Goal: Register for event/course

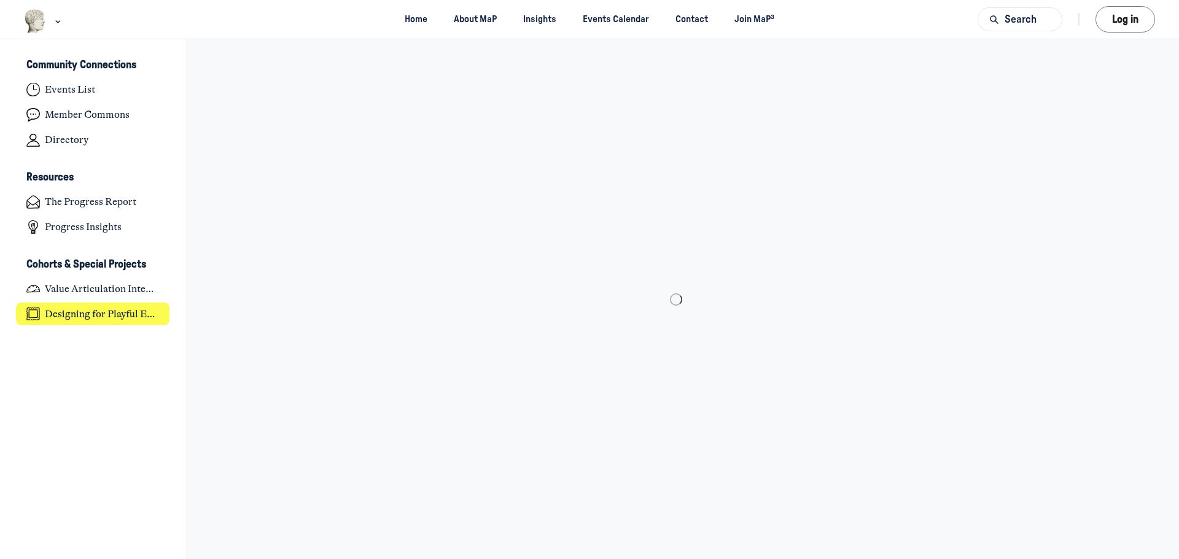
scroll to position [3894, 2413]
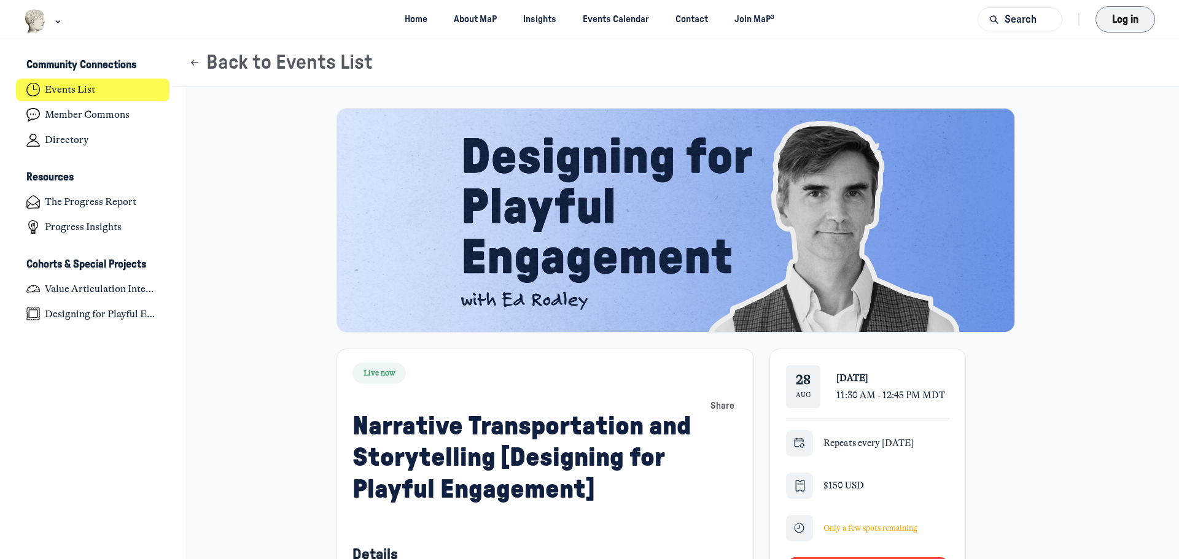
click at [1128, 17] on button "Log in" at bounding box center [1125, 19] width 60 height 26
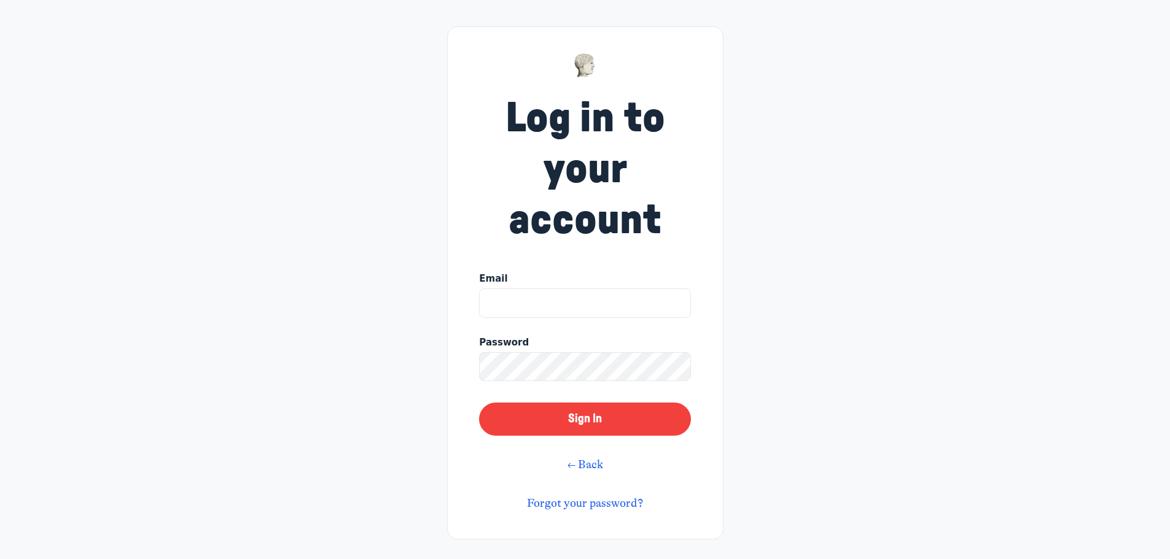
type input "gwhenrich@gmail.com"
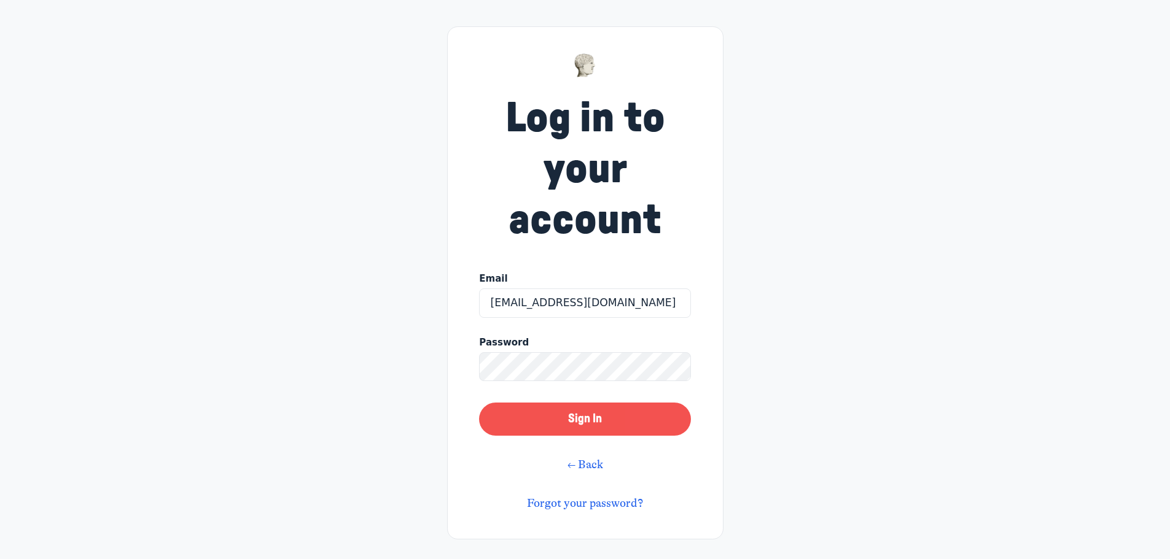
click at [584, 421] on button "Sign In" at bounding box center [584, 419] width 211 height 33
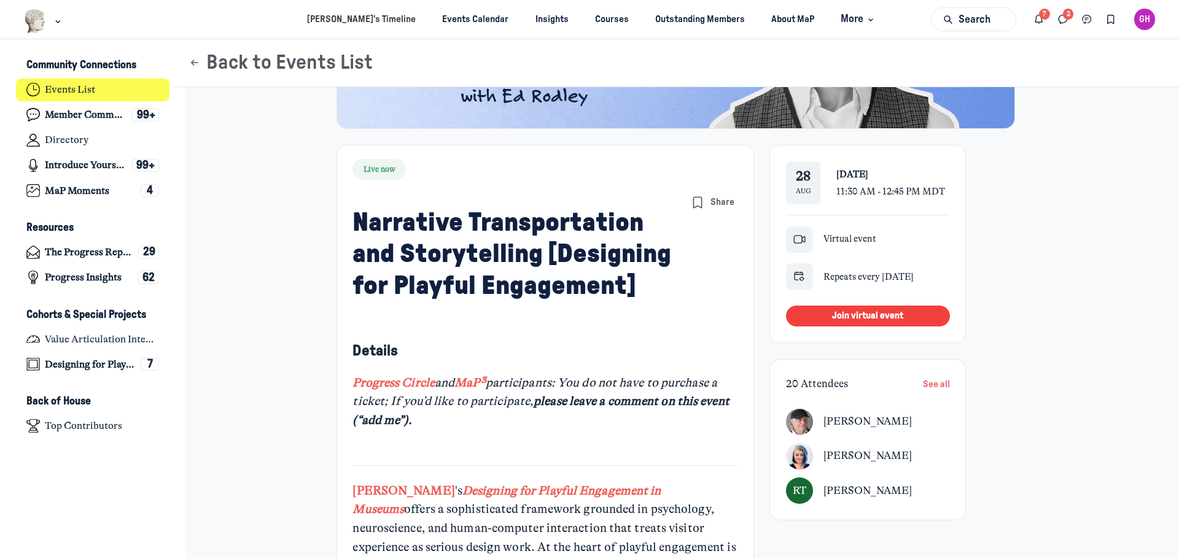
scroll to position [246, 0]
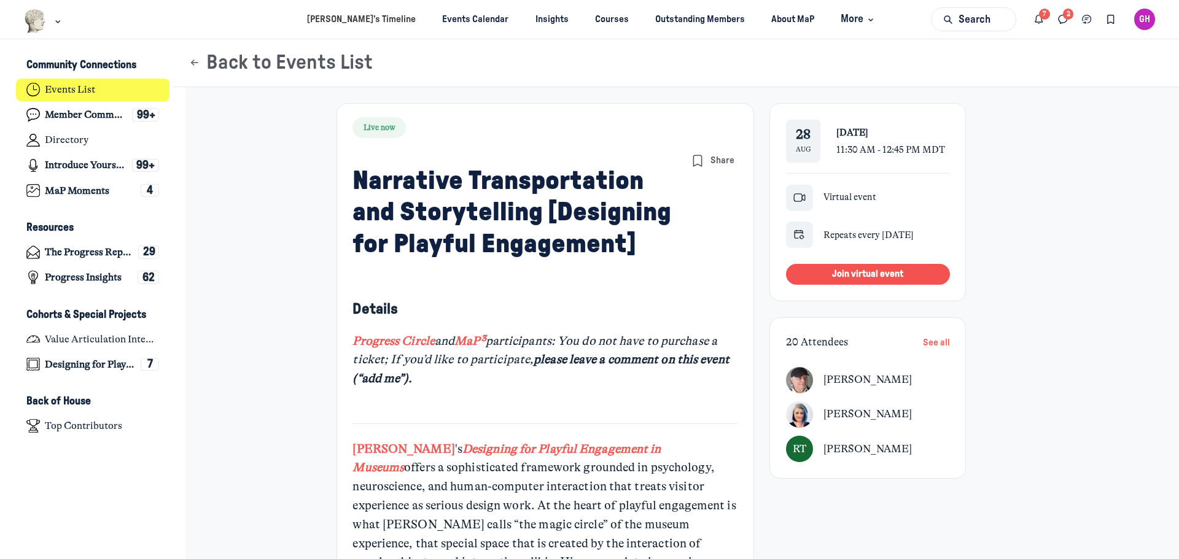
click at [806, 269] on button "Join virtual event" at bounding box center [867, 274] width 163 height 21
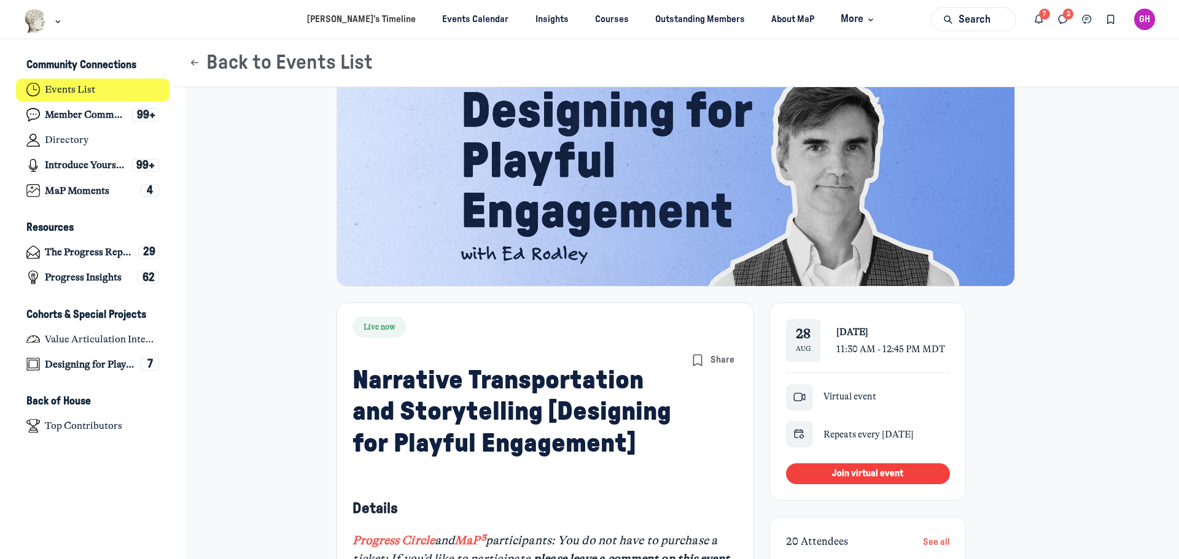
scroll to position [0, 0]
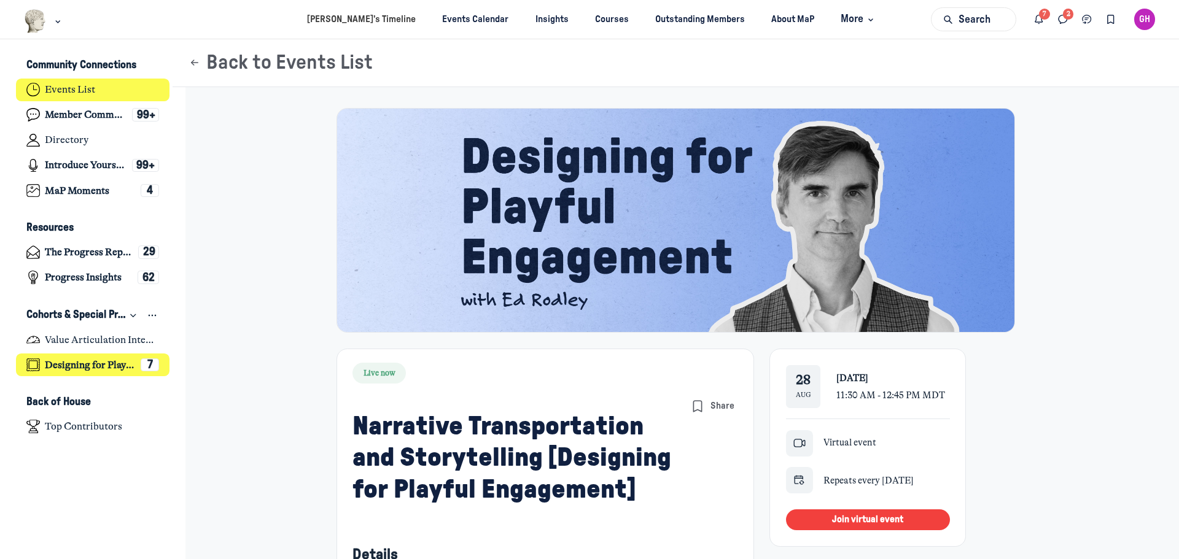
click at [120, 363] on h4 "Designing for Playful Engagement" at bounding box center [90, 365] width 90 height 12
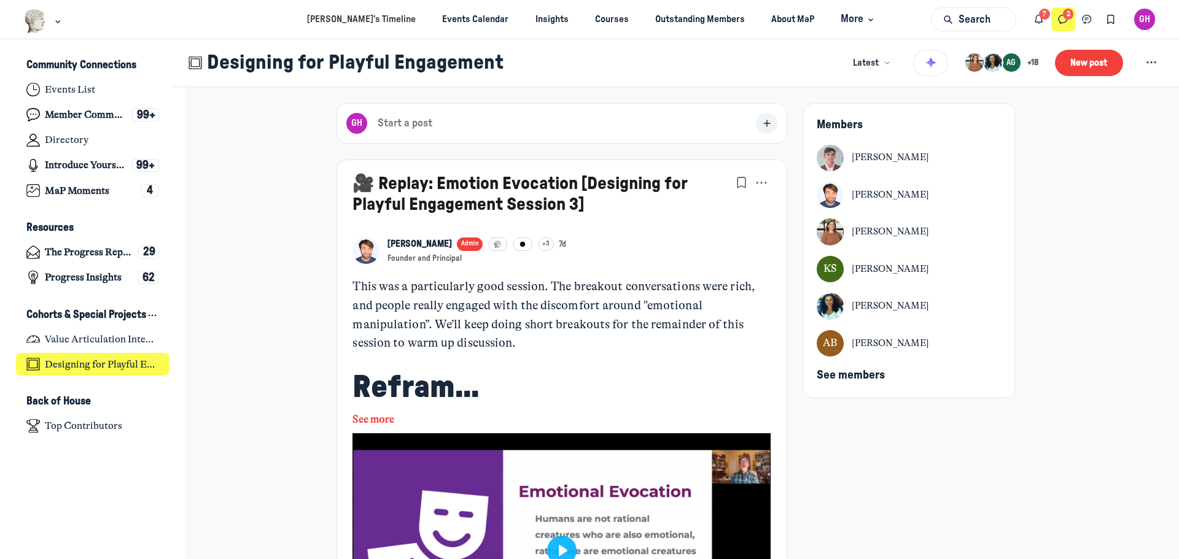
click at [1065, 17] on icon "Direct messages" at bounding box center [1063, 20] width 12 height 14
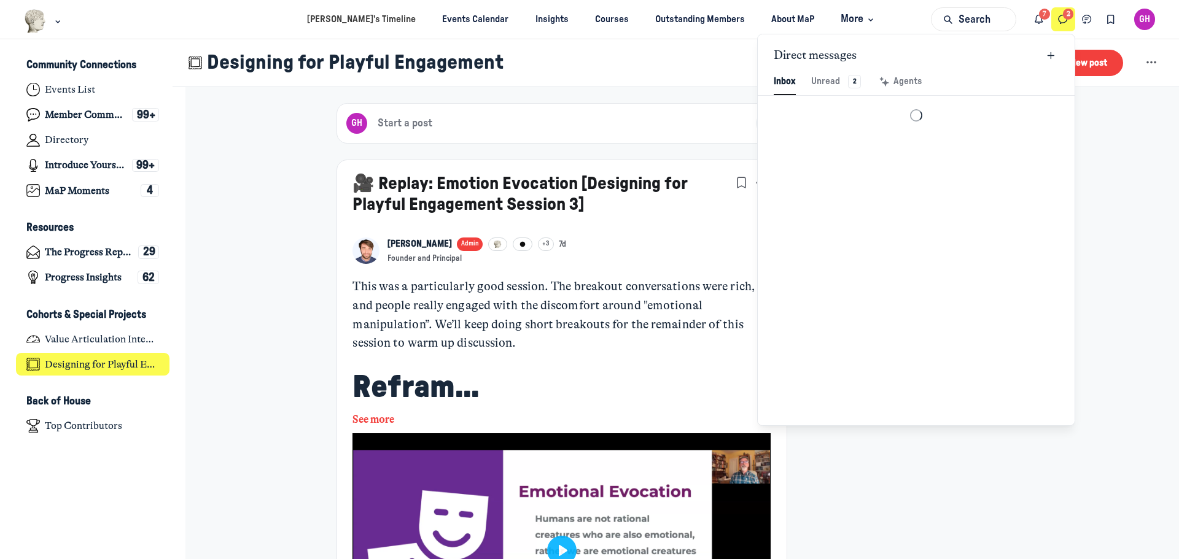
scroll to position [1671, 2861]
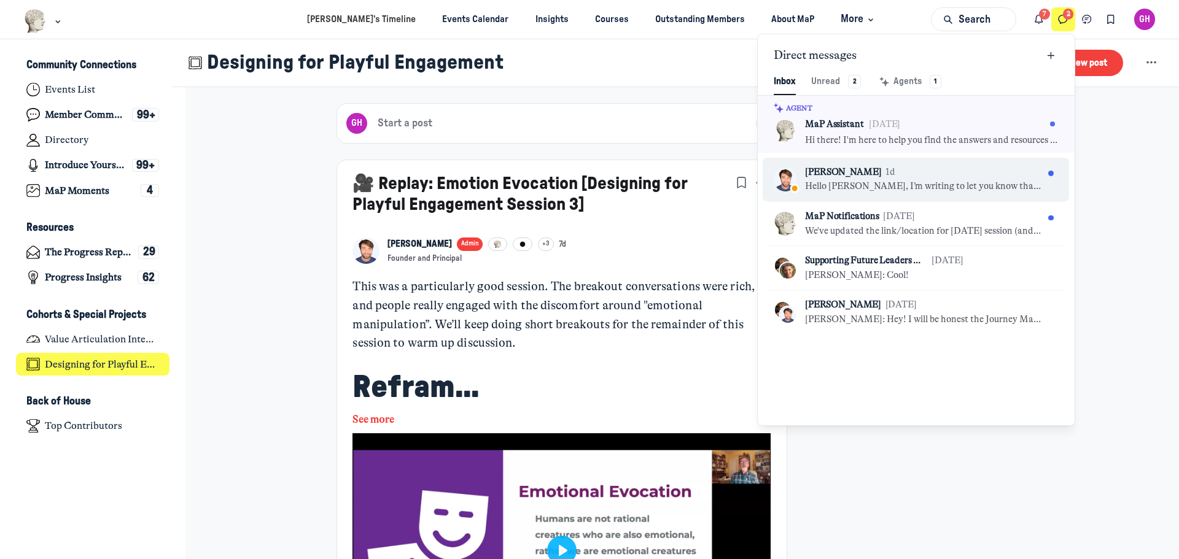
click at [892, 185] on p "Hello Gretchen, I’m writing to let you know that Ed won’t be able to attend tom…" at bounding box center [924, 187] width 238 height 14
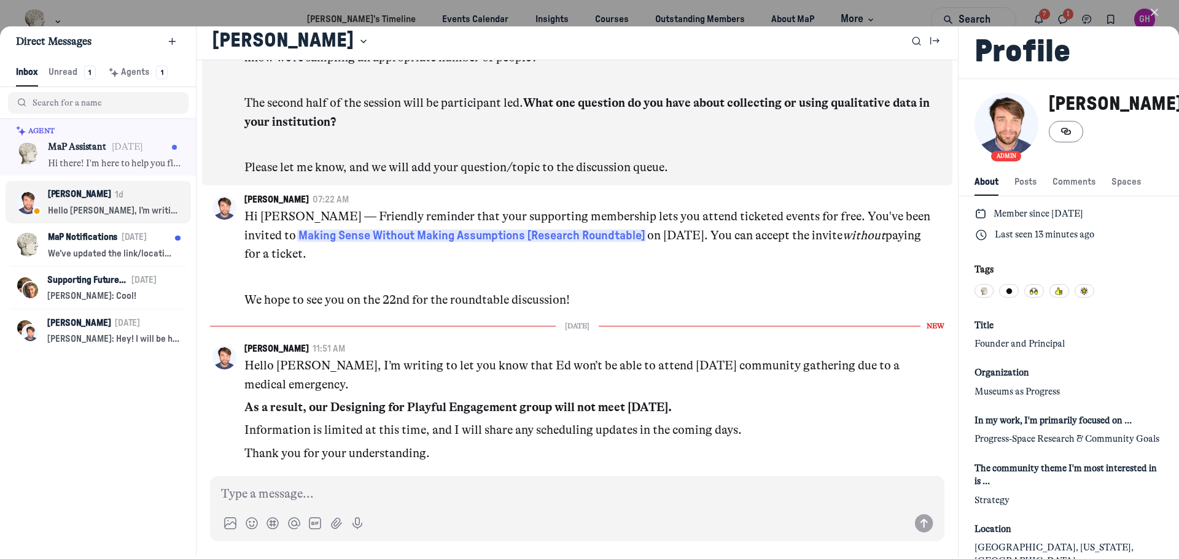
scroll to position [4089, 0]
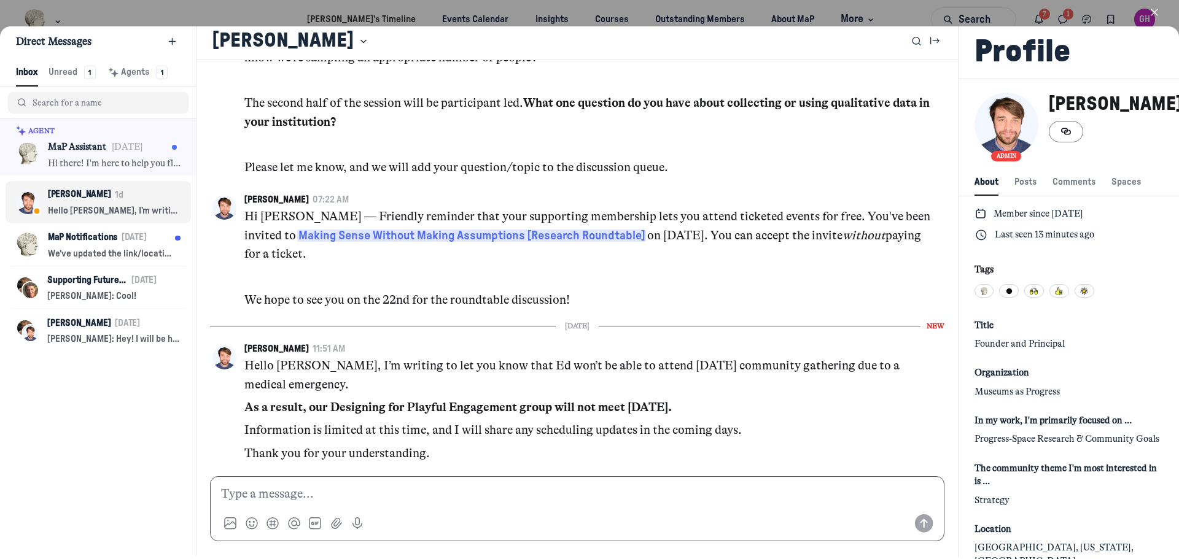
click at [244, 495] on p at bounding box center [577, 494] width 712 height 19
click at [915, 522] on use "Send message" at bounding box center [924, 523] width 18 height 18
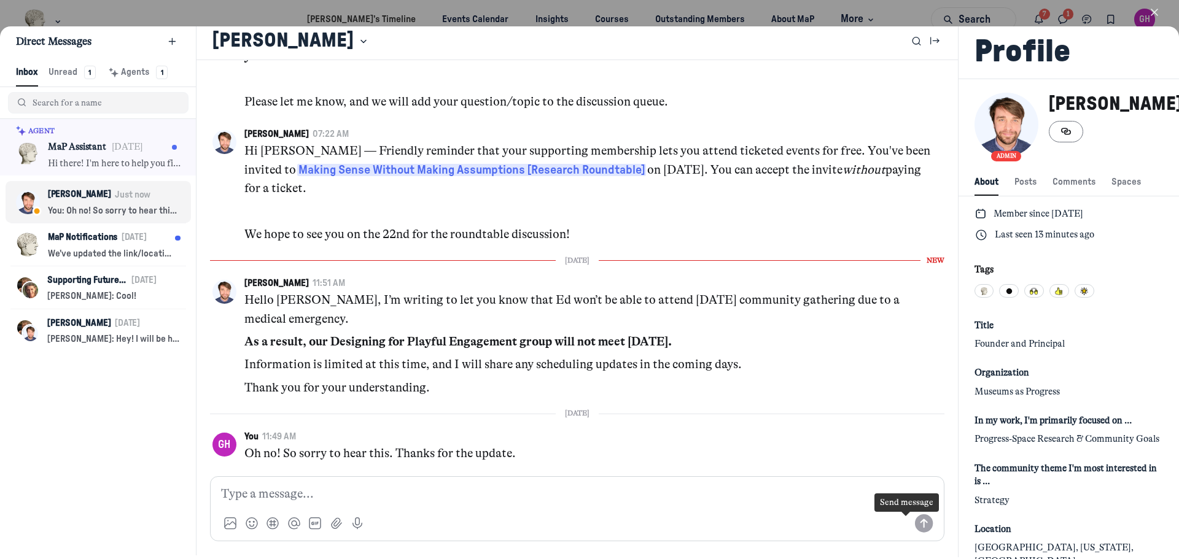
scroll to position [0, 0]
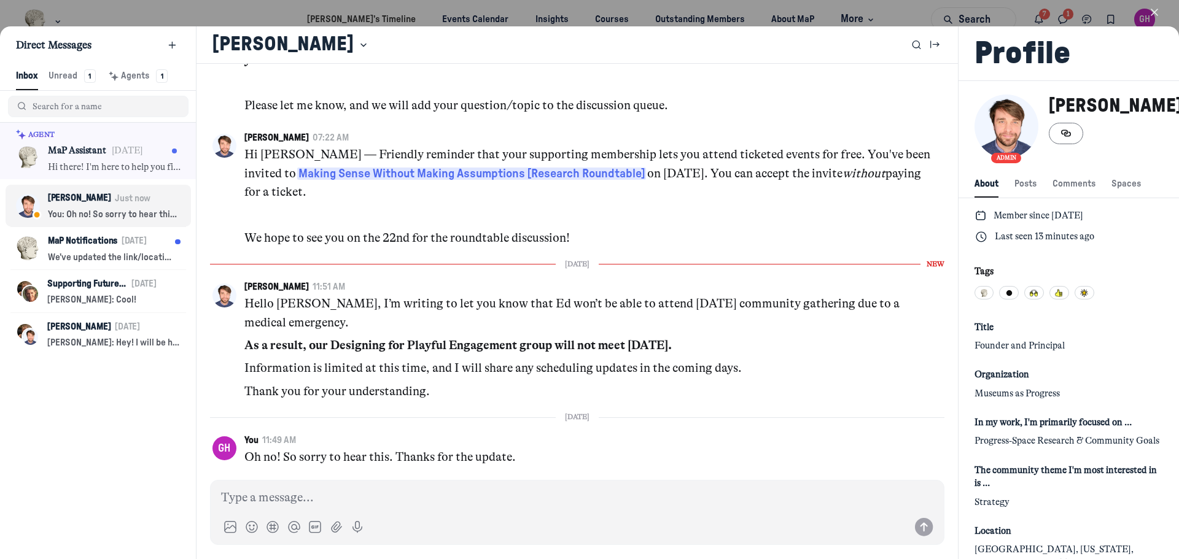
click at [1069, 14] on div at bounding box center [589, 279] width 1179 height 559
click at [1068, 15] on icon "Direct messages" at bounding box center [1063, 20] width 12 height 14
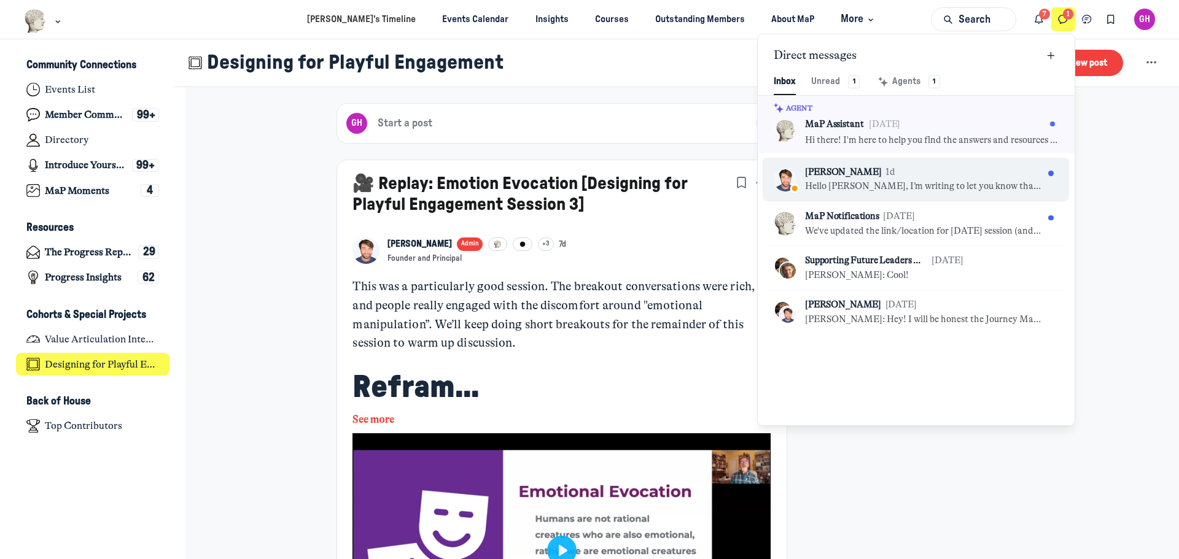
scroll to position [3894, 2413]
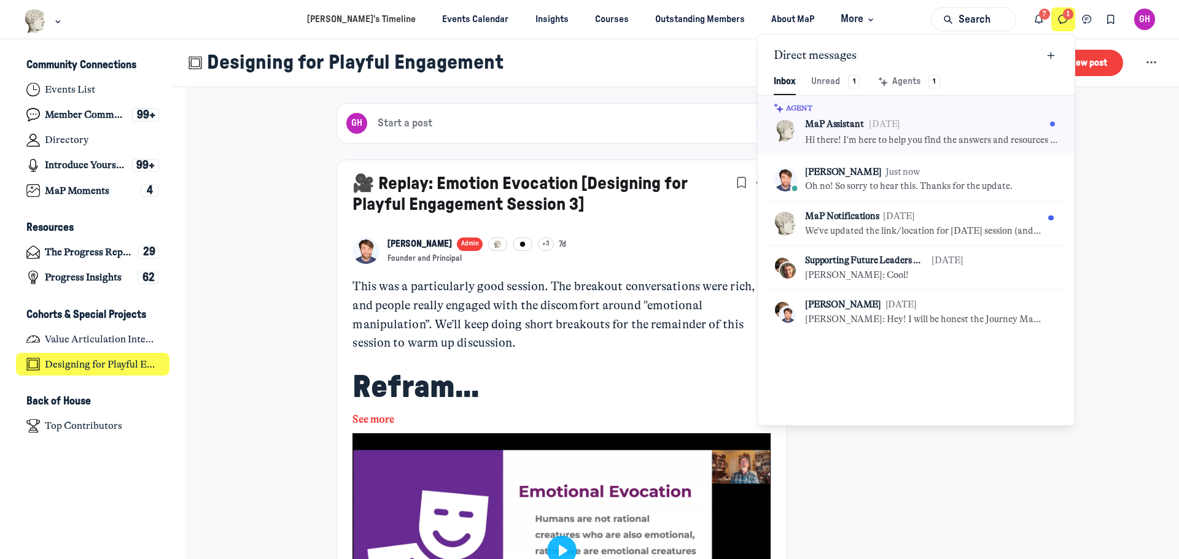
click at [1064, 12] on button "Direct messages" at bounding box center [1063, 19] width 24 height 24
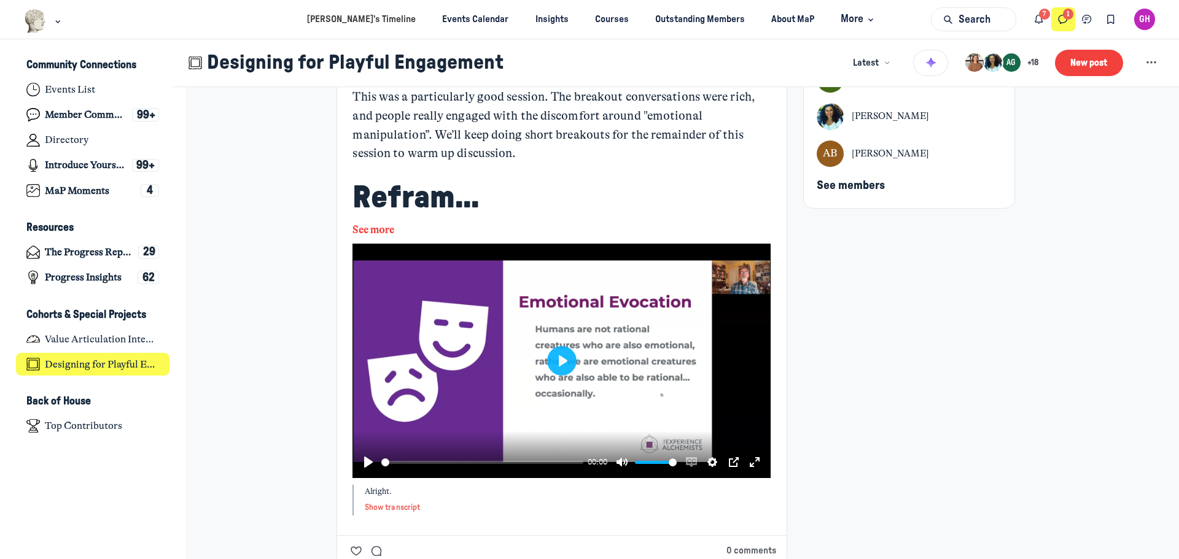
scroll to position [0, 0]
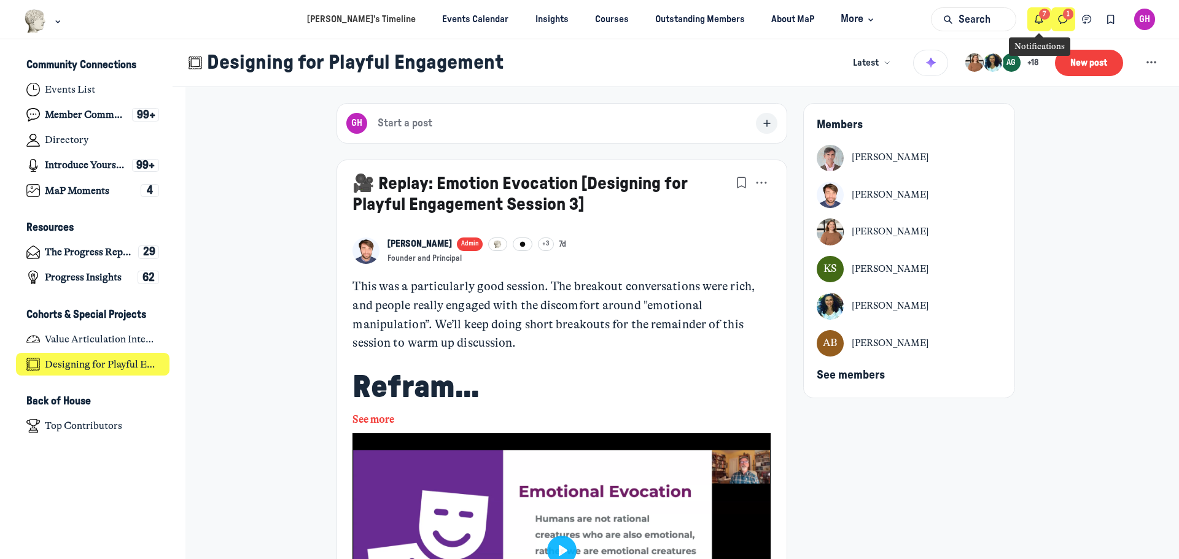
click at [1040, 15] on use "Notifications" at bounding box center [1038, 19] width 7 height 9
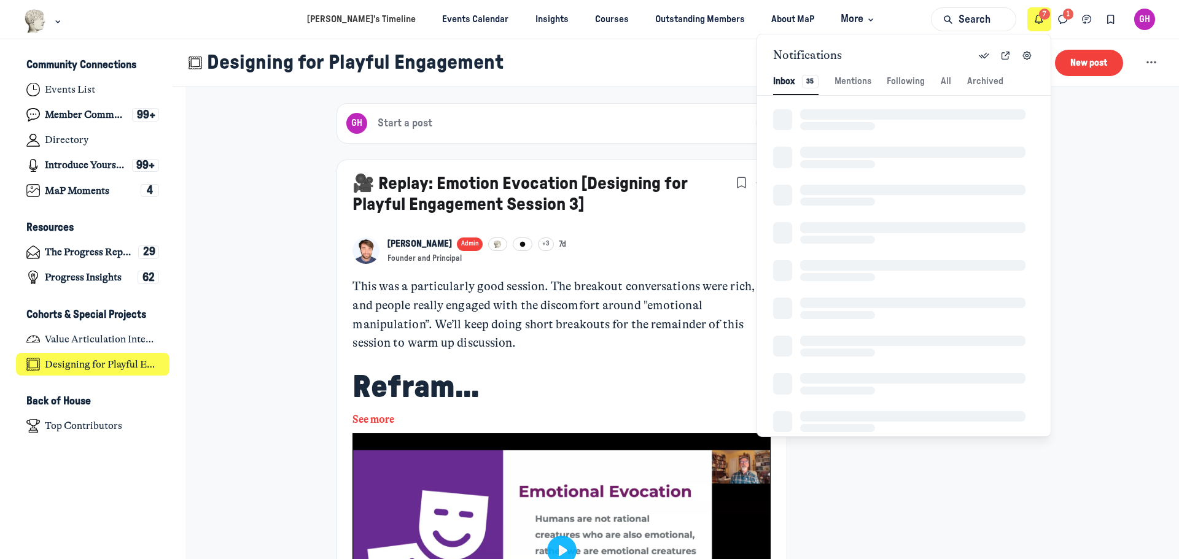
scroll to position [1671, 2604]
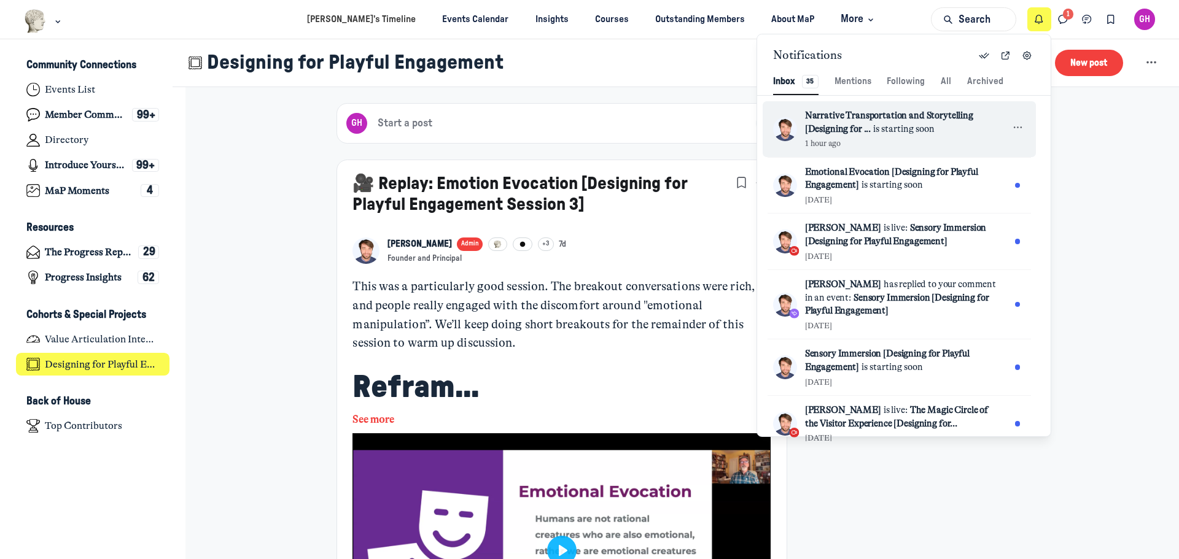
click at [837, 121] on span "Narrative Transportation and Storytelling [Designing for ... is starting soon" at bounding box center [902, 122] width 195 height 26
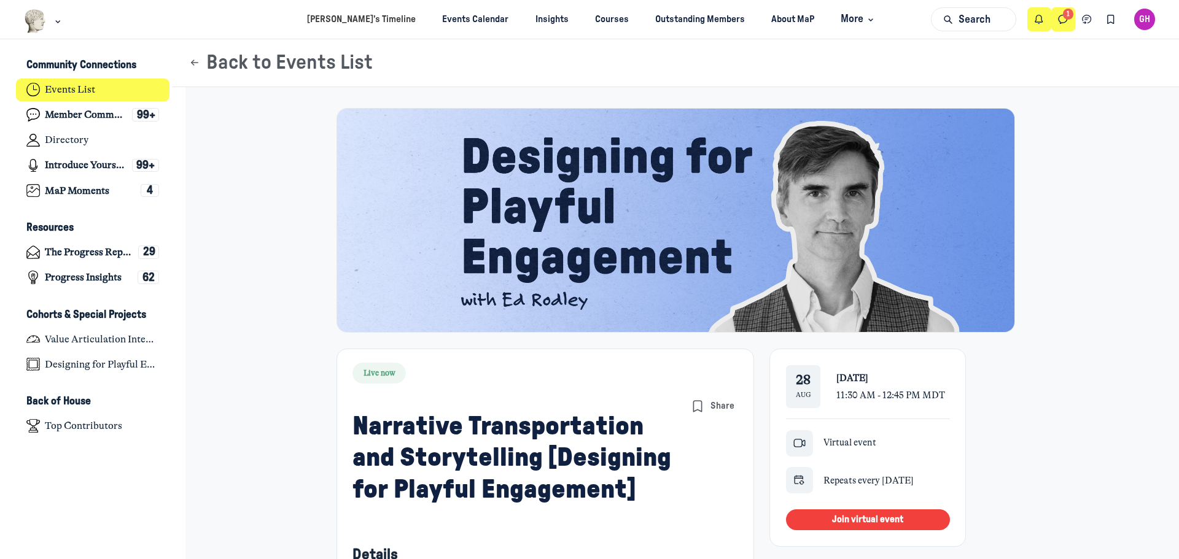
click at [1066, 15] on icon "Direct messages" at bounding box center [1063, 20] width 12 height 14
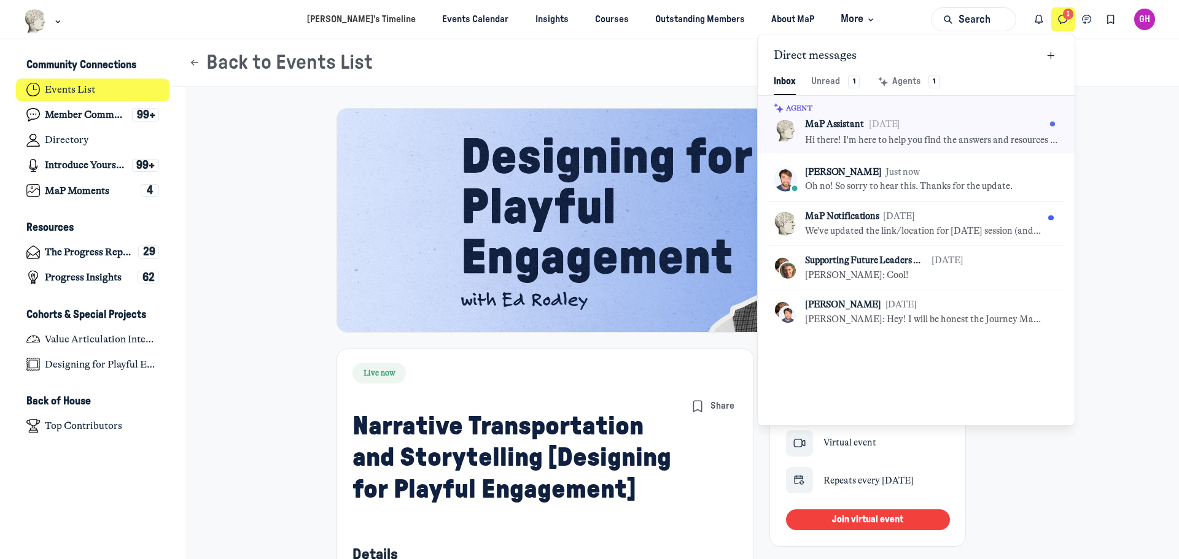
scroll to position [1671, 2861]
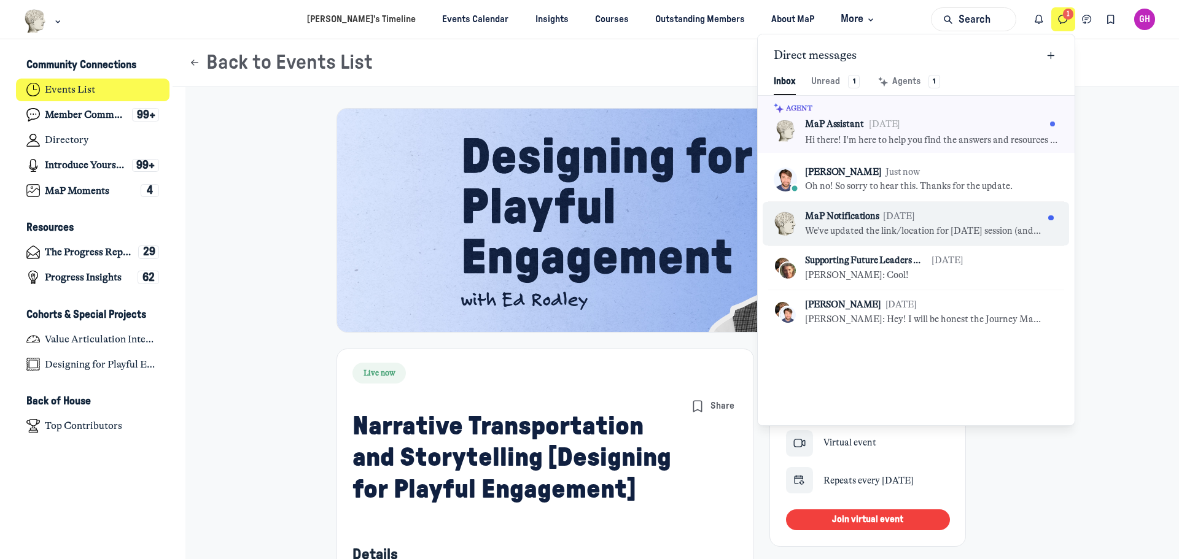
click at [873, 228] on p "We've updated the link/location for [DATE] session (and future gatherings for t…" at bounding box center [924, 232] width 238 height 14
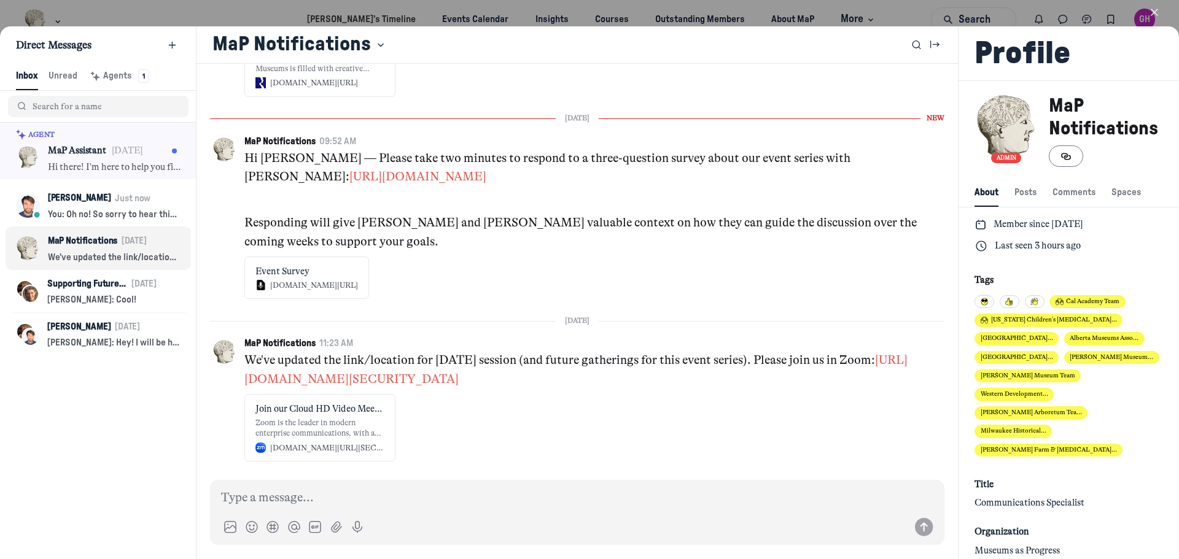
click at [1084, 14] on div at bounding box center [589, 279] width 1179 height 559
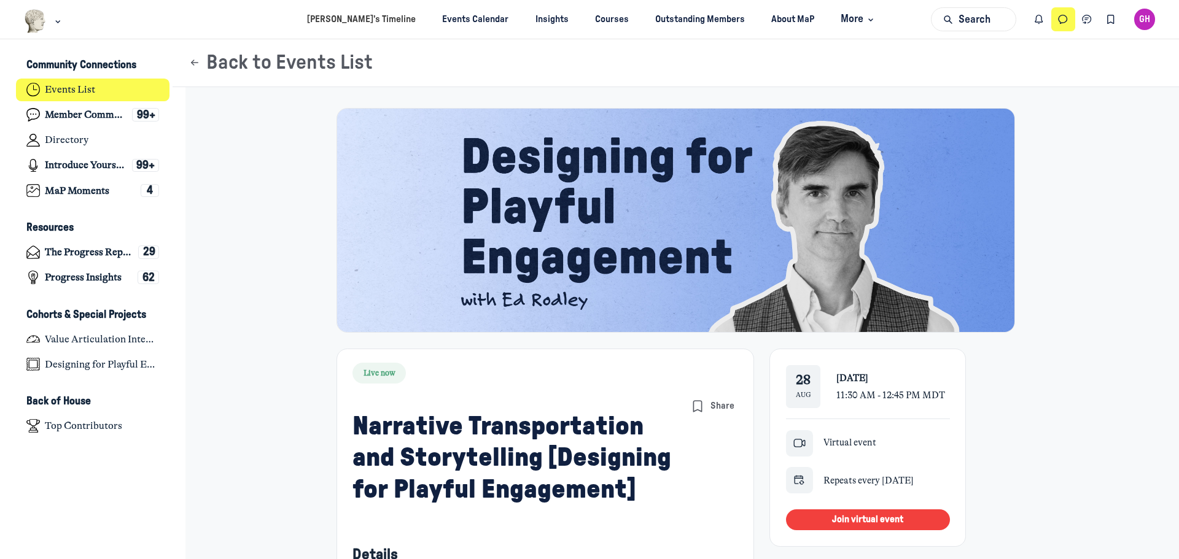
scroll to position [3894, 2413]
click at [1084, 18] on icon "Chat threads" at bounding box center [1087, 20] width 12 height 14
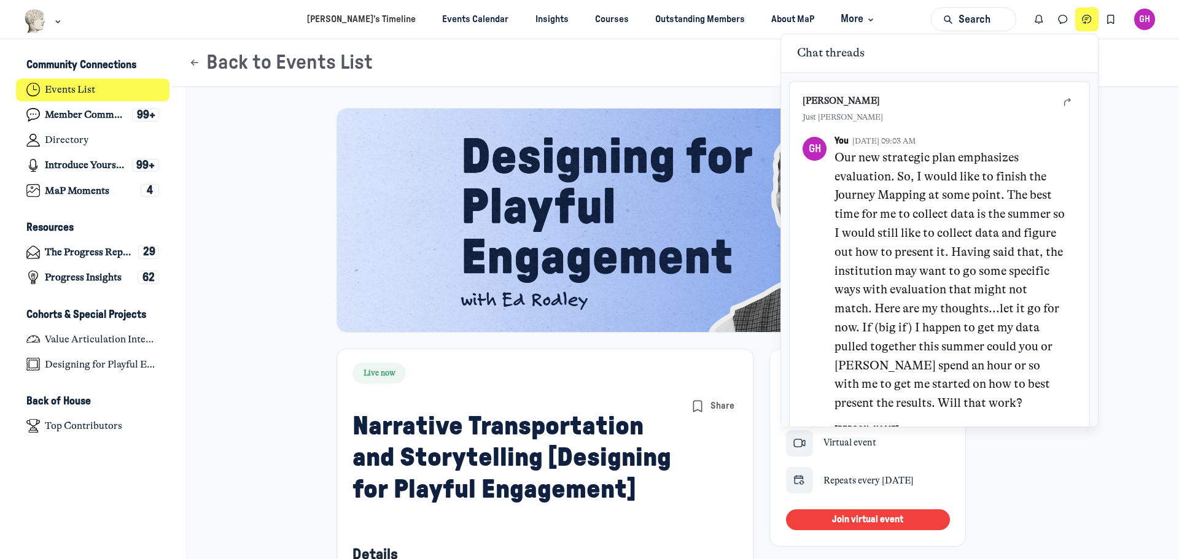
click at [558, 83] on div "Back to Events List" at bounding box center [676, 63] width 1006 height 48
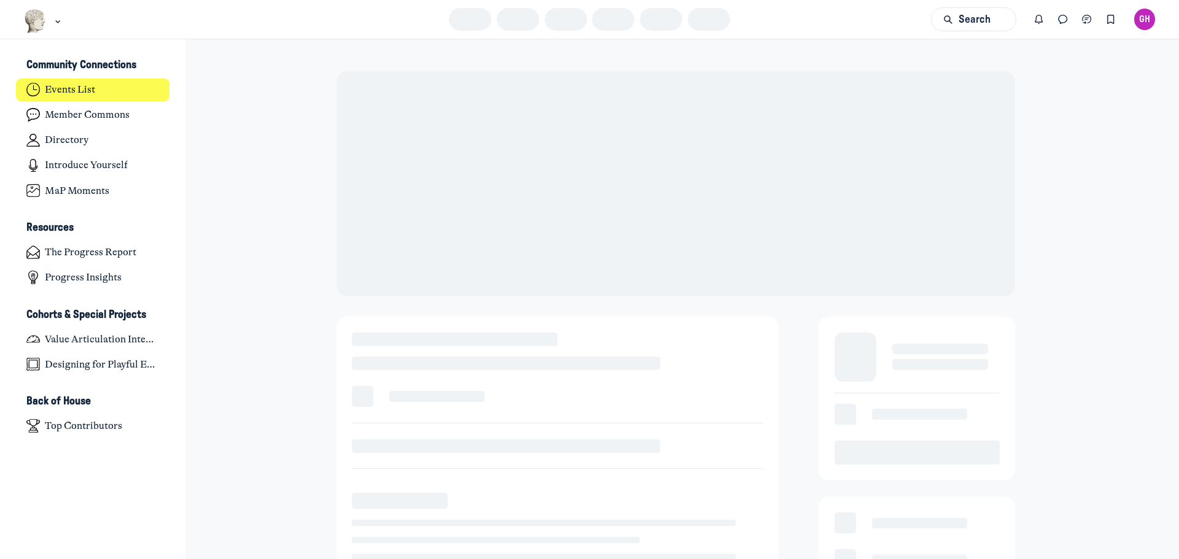
scroll to position [3894, 2413]
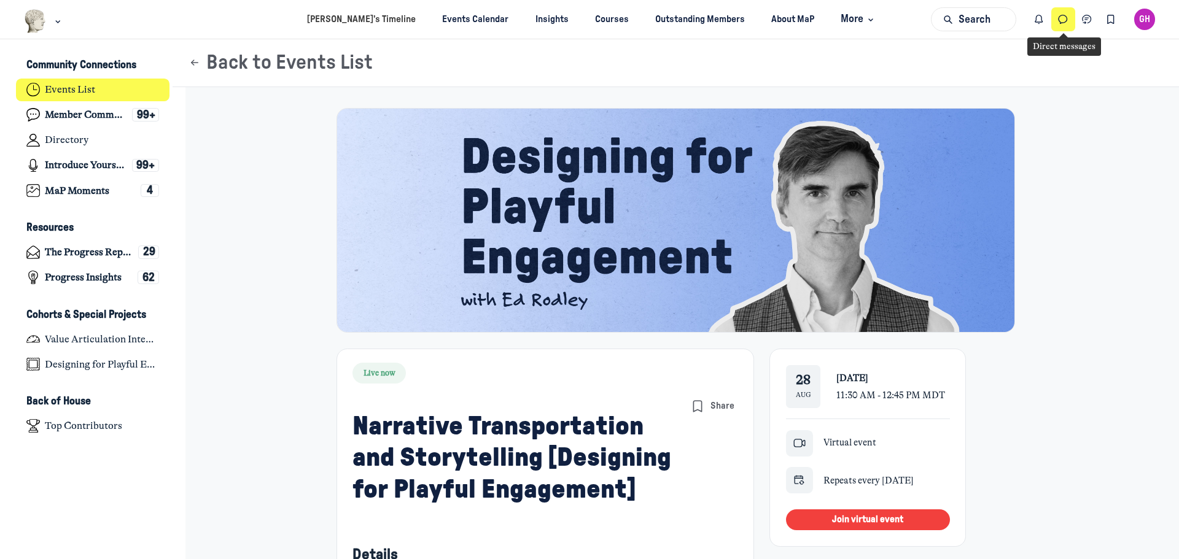
click at [1061, 17] on icon "Direct messages" at bounding box center [1063, 20] width 12 height 14
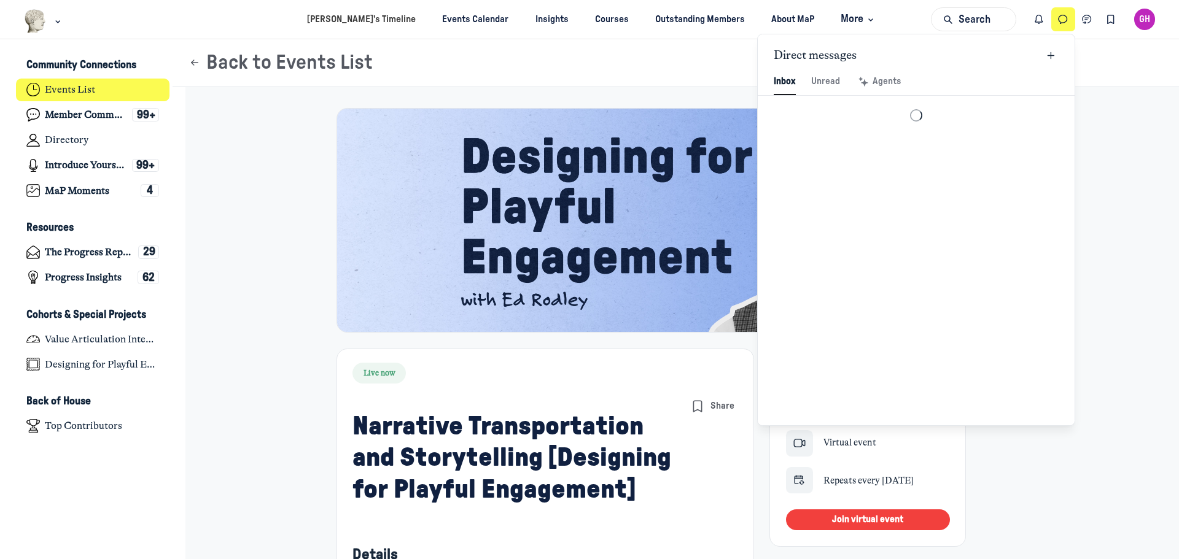
scroll to position [1671, 2861]
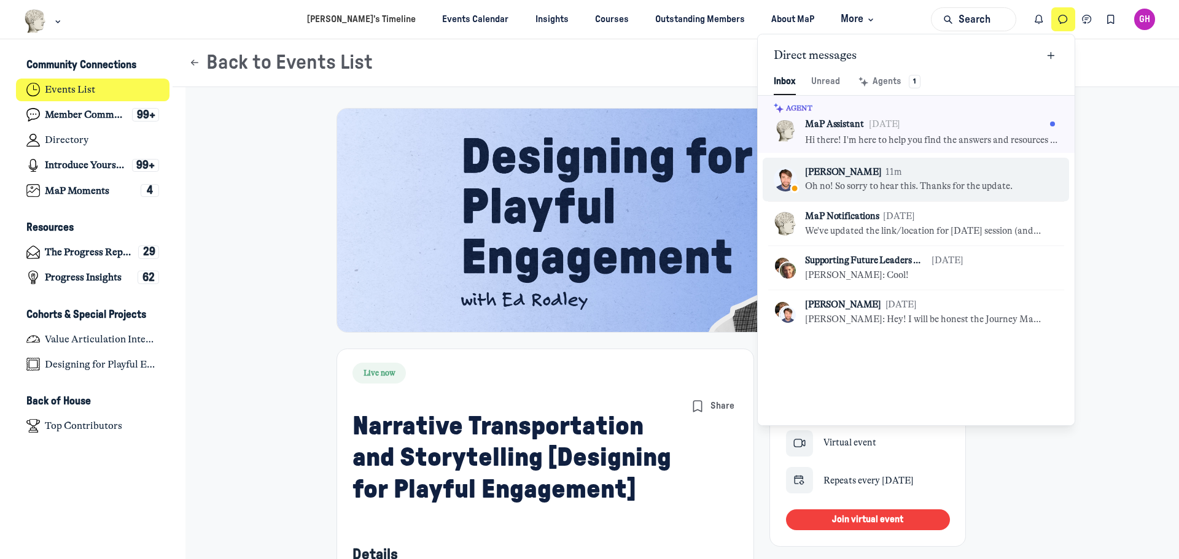
click at [880, 187] on p "Oh no! So sorry to hear this. Thanks for the update." at bounding box center [909, 187] width 208 height 14
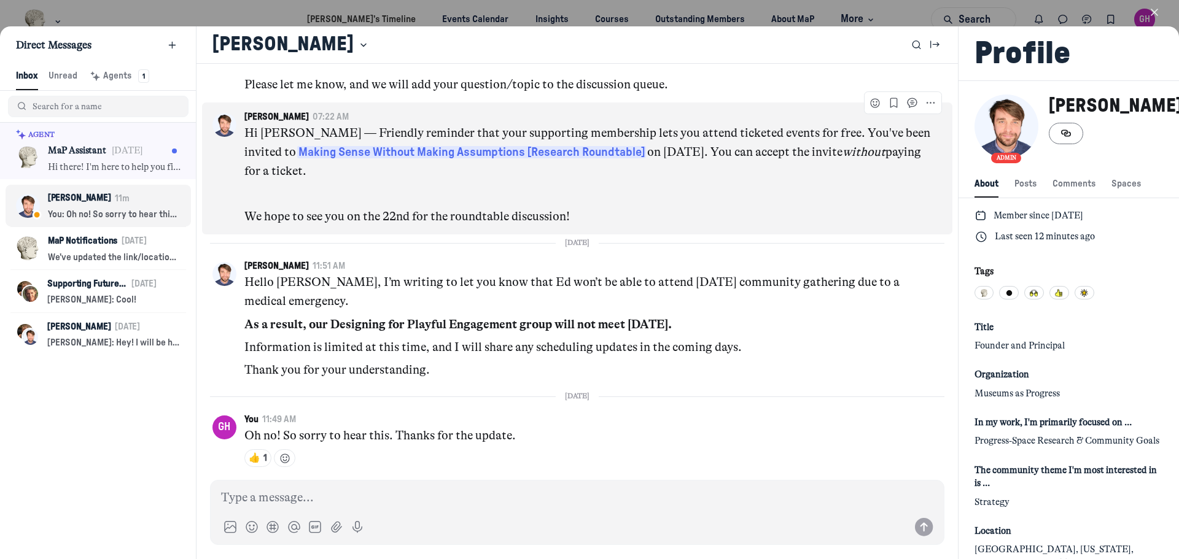
scroll to position [3840, 0]
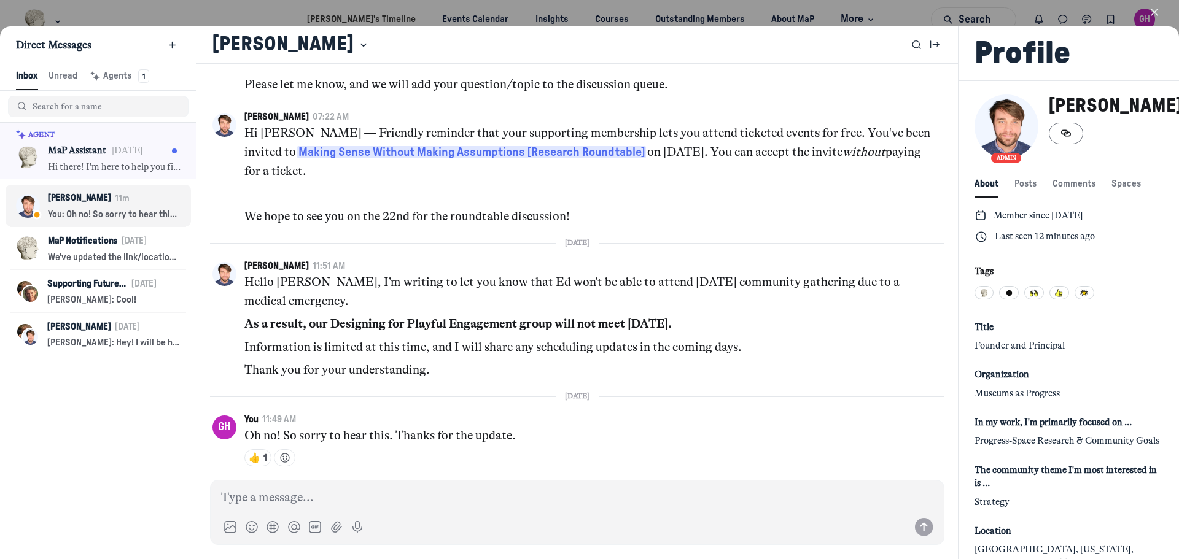
click at [1154, 10] on icon "button" at bounding box center [1154, 12] width 12 height 12
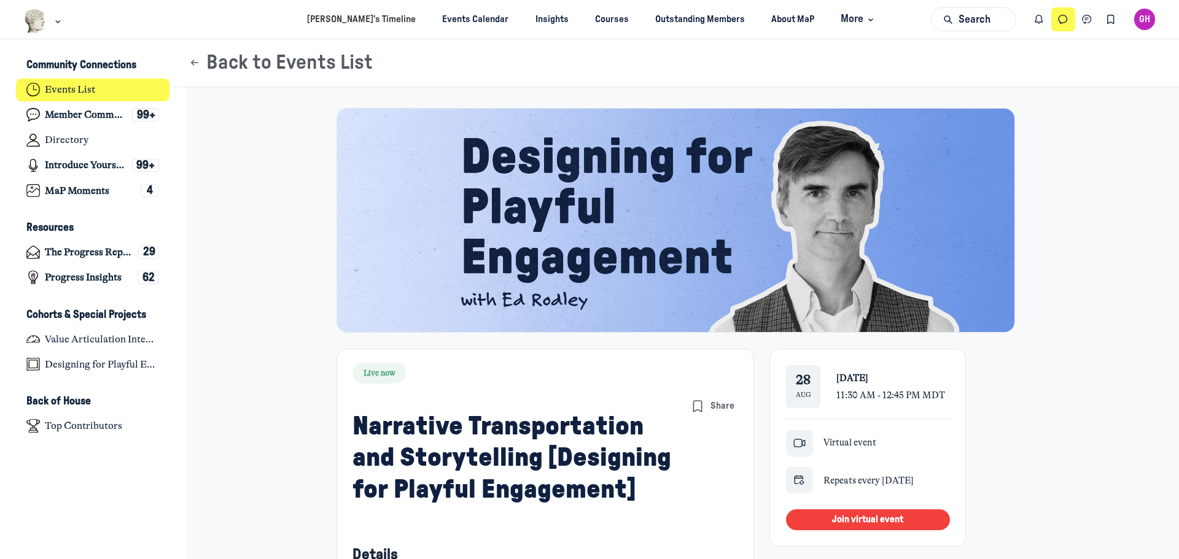
scroll to position [3894, 2413]
